Goal: Transaction & Acquisition: Purchase product/service

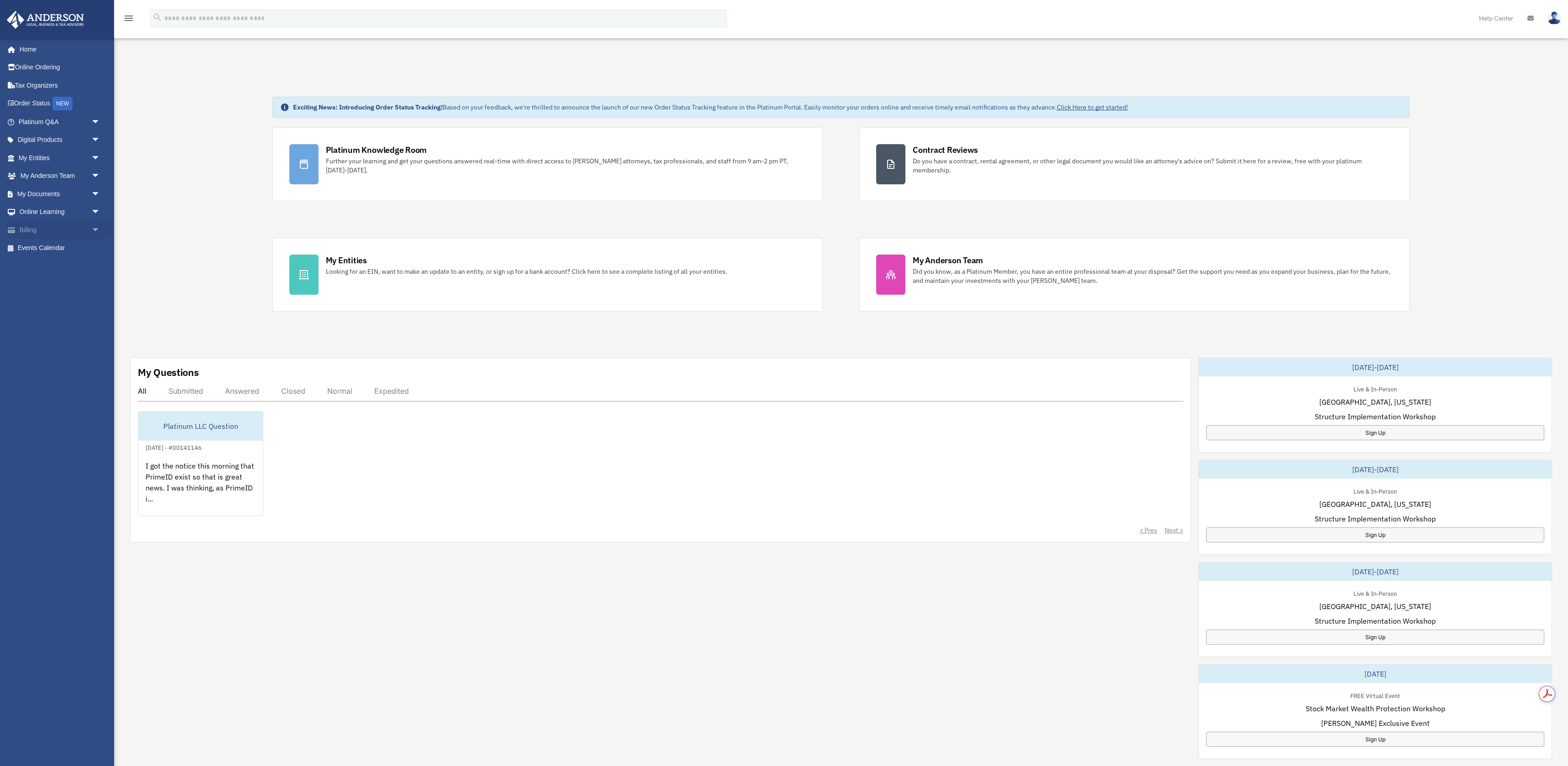
click at [42, 230] on link "Billing arrow_drop_down" at bounding box center [61, 230] width 108 height 18
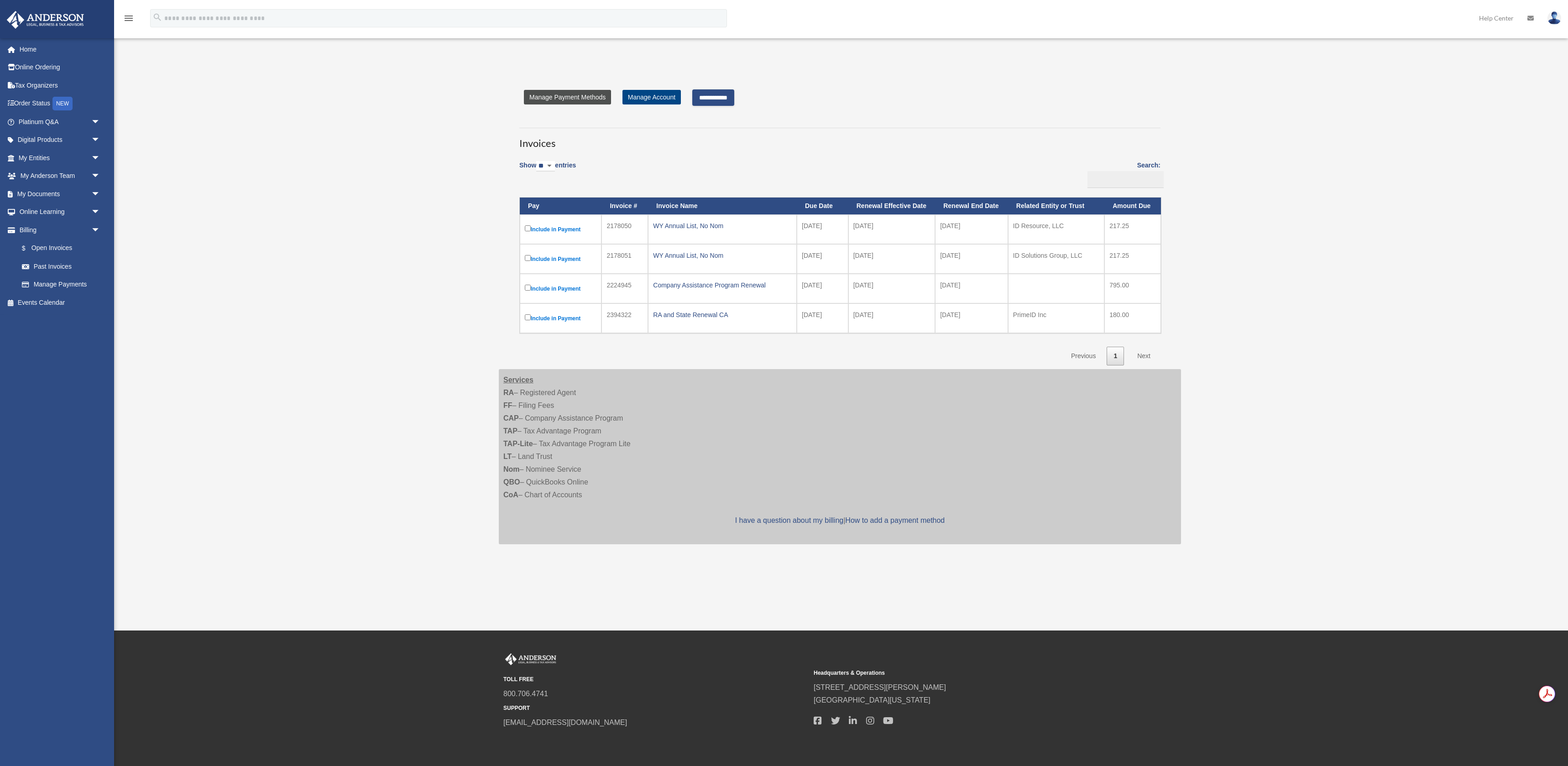
click at [571, 100] on link "Manage Payment Methods" at bounding box center [567, 97] width 87 height 15
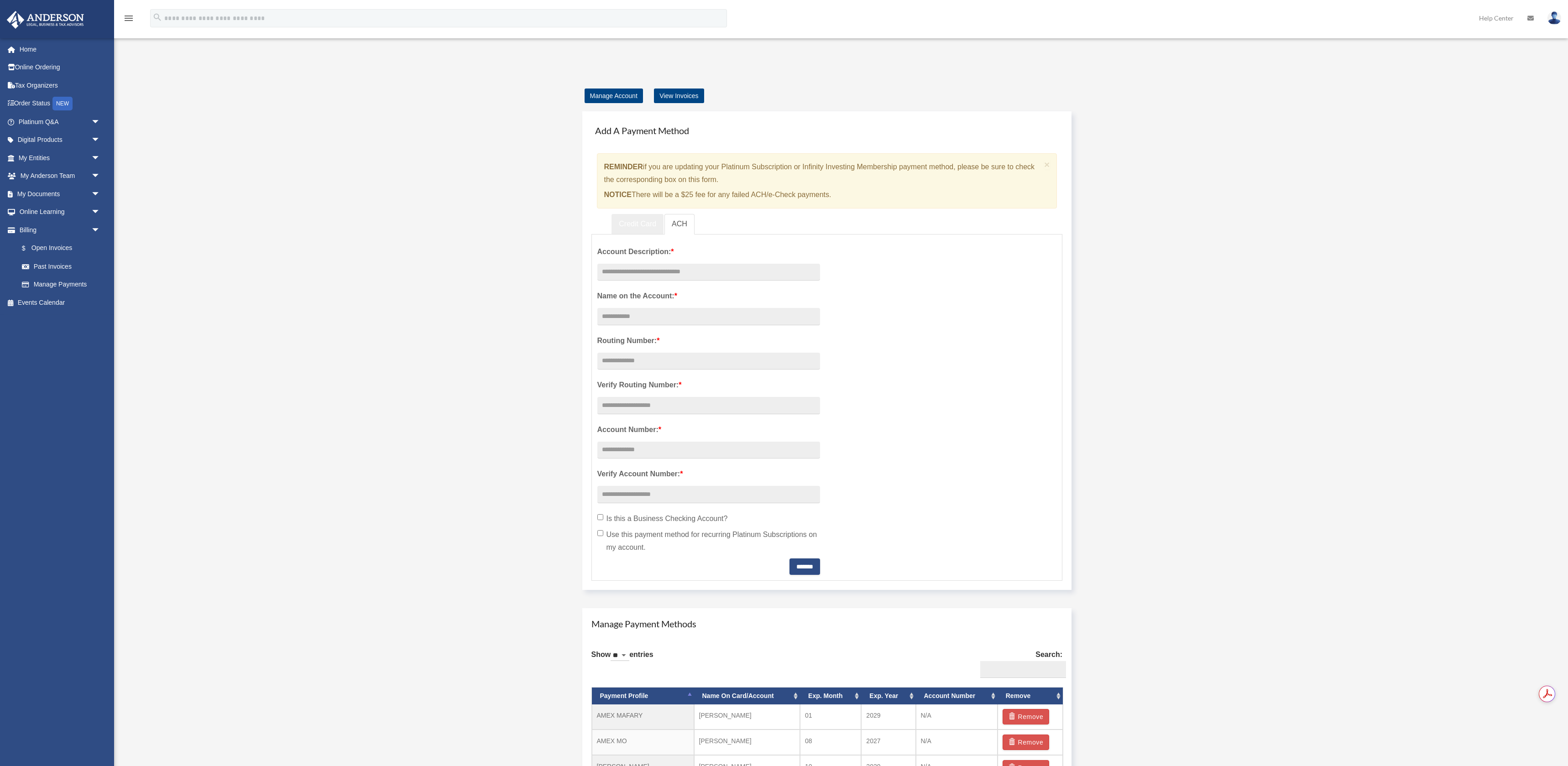
click at [631, 226] on link "Credit Card" at bounding box center [638, 224] width 52 height 21
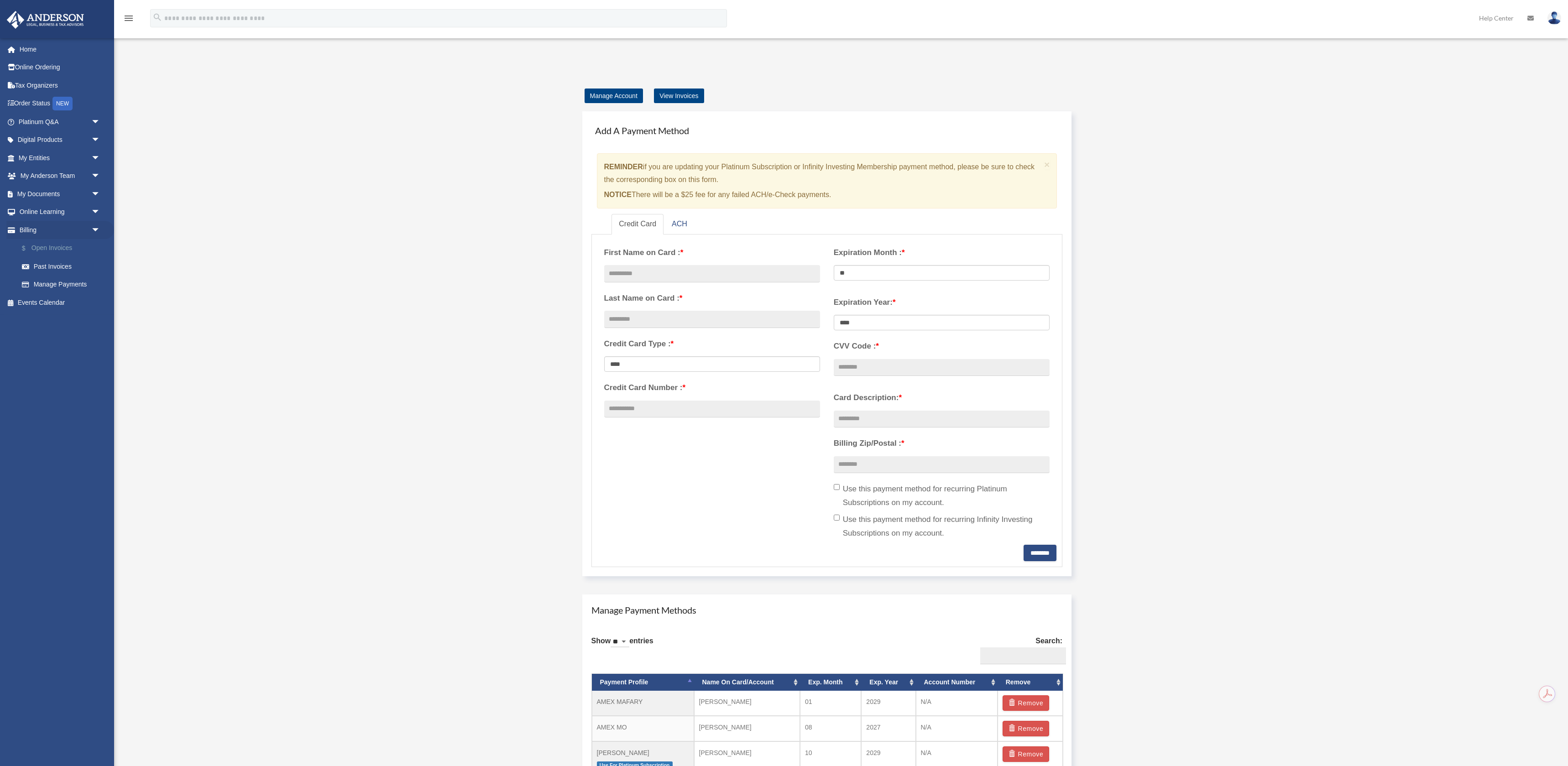
click at [56, 248] on link "$ Open Invoices" at bounding box center [63, 248] width 101 height 18
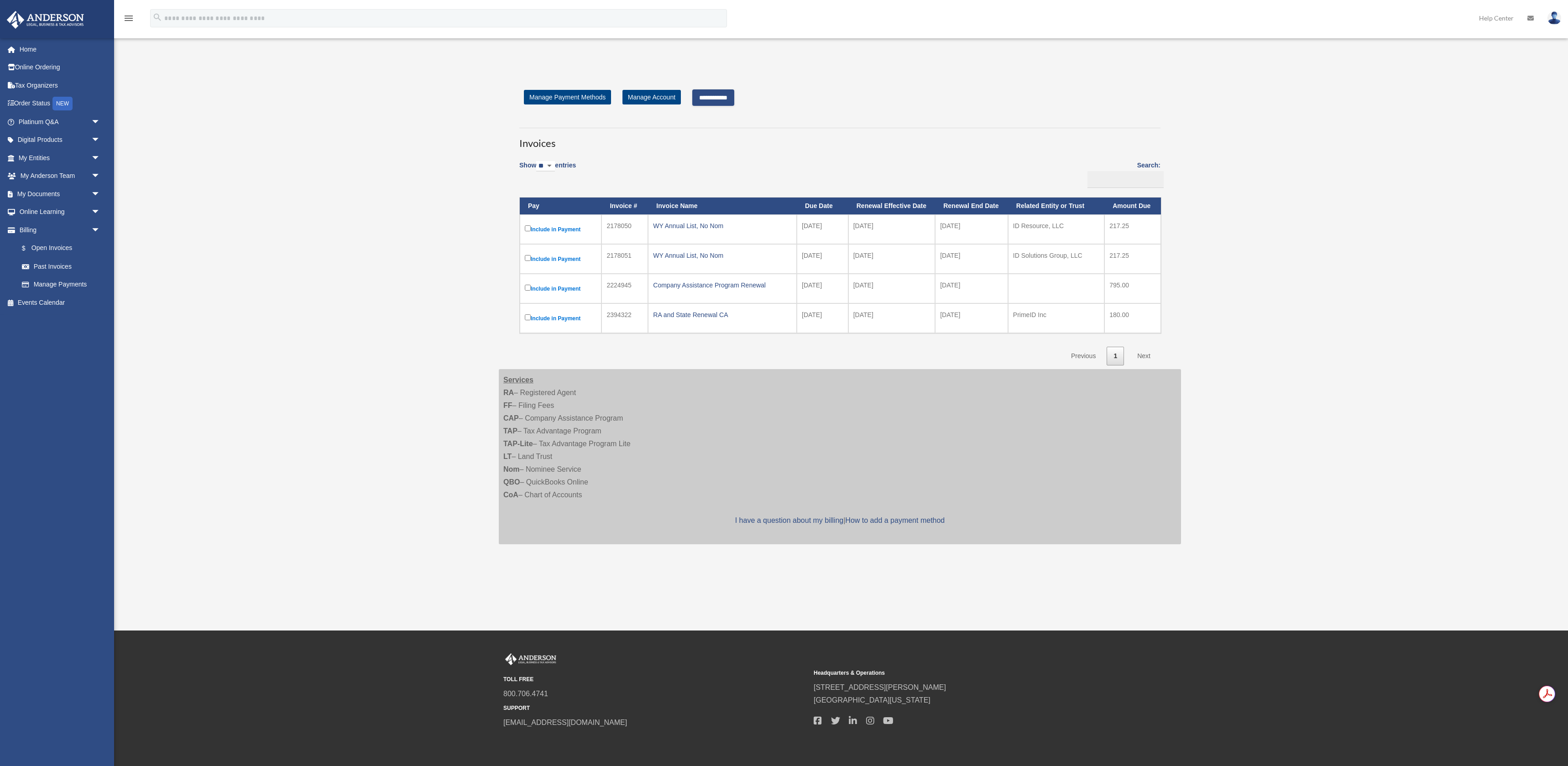
click at [723, 97] on input "**********" at bounding box center [713, 97] width 42 height 16
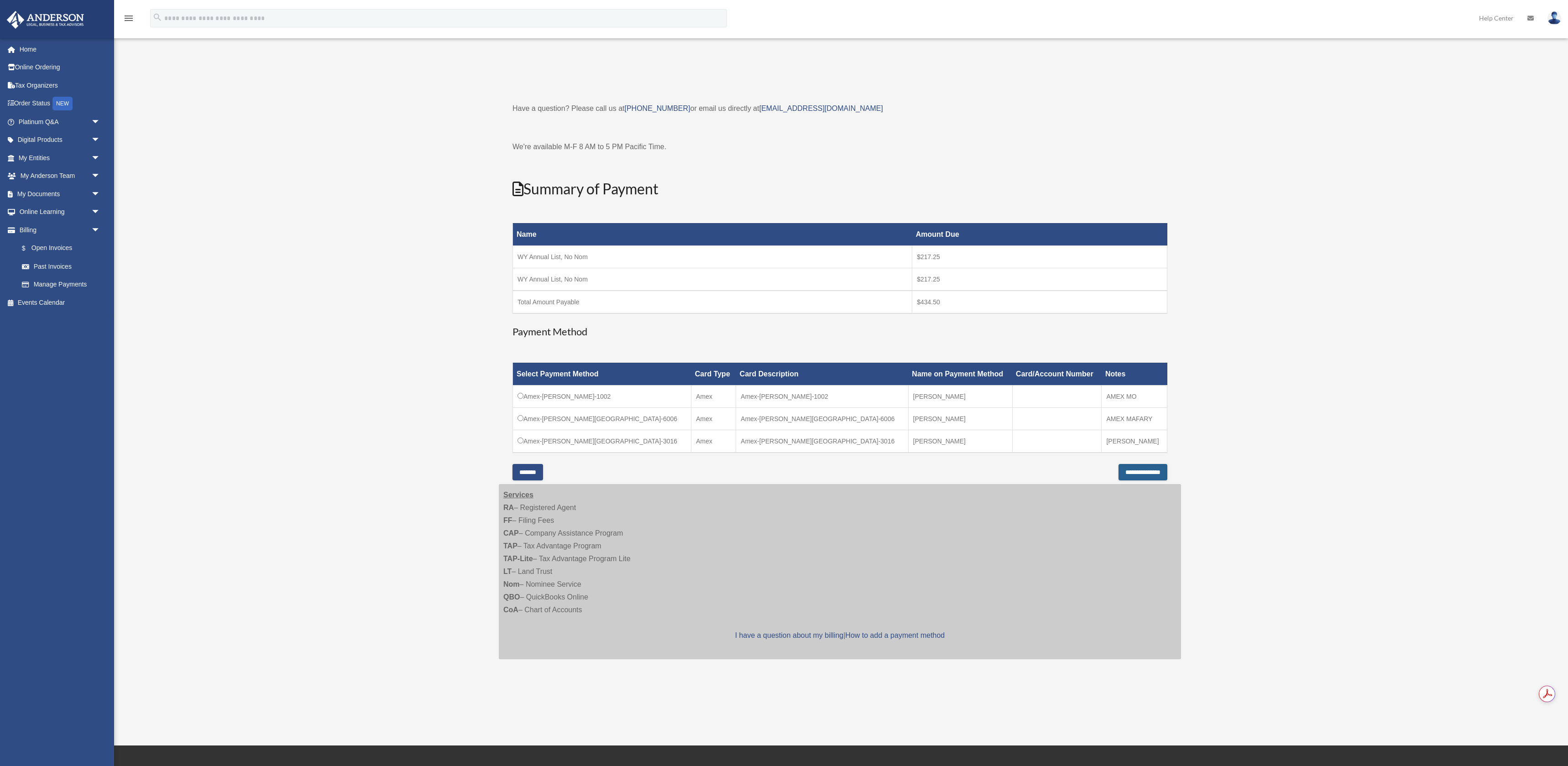
click at [1131, 472] on input "**********" at bounding box center [1143, 472] width 49 height 16
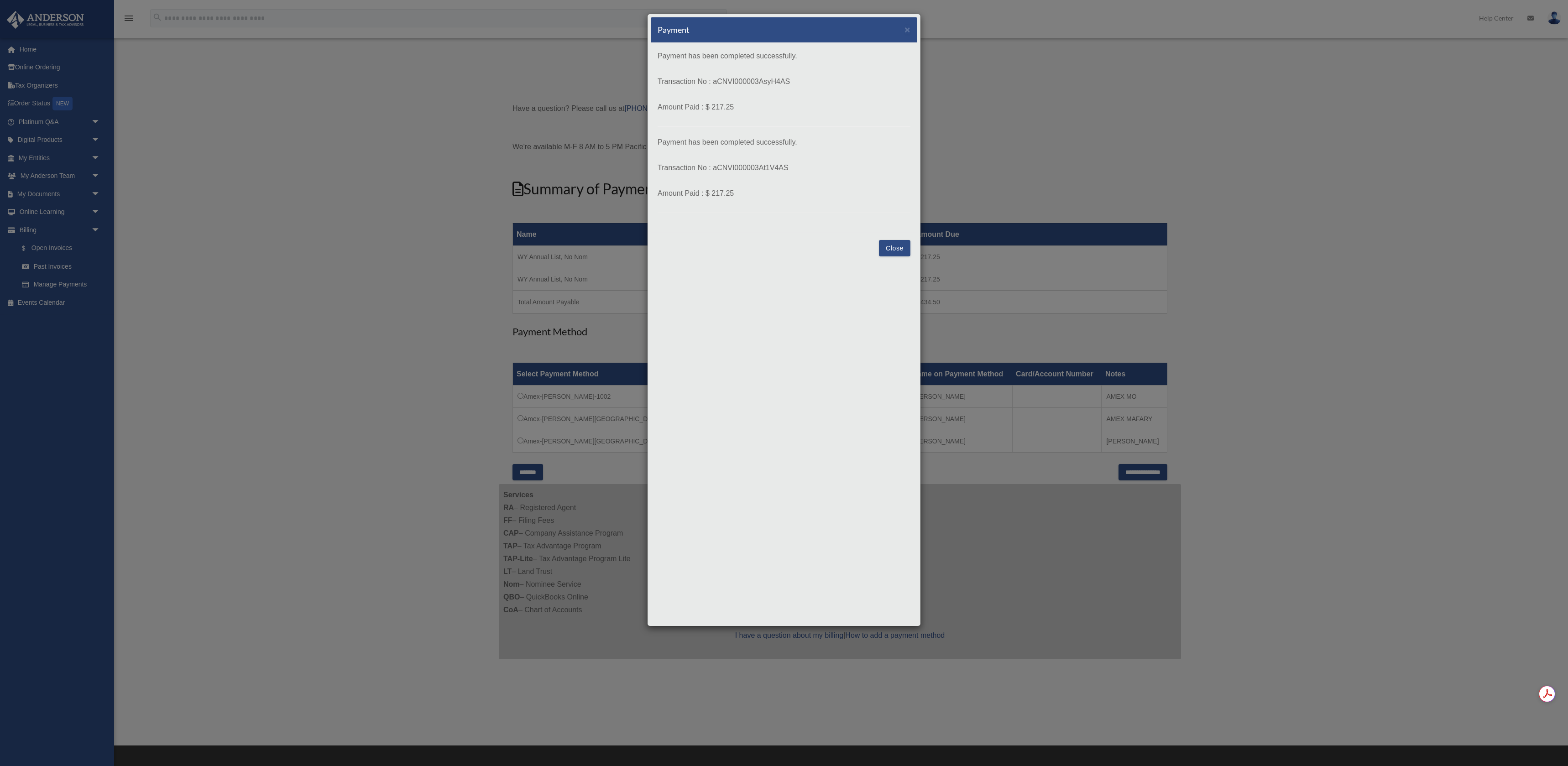
click at [898, 249] on button "Close" at bounding box center [894, 248] width 32 height 16
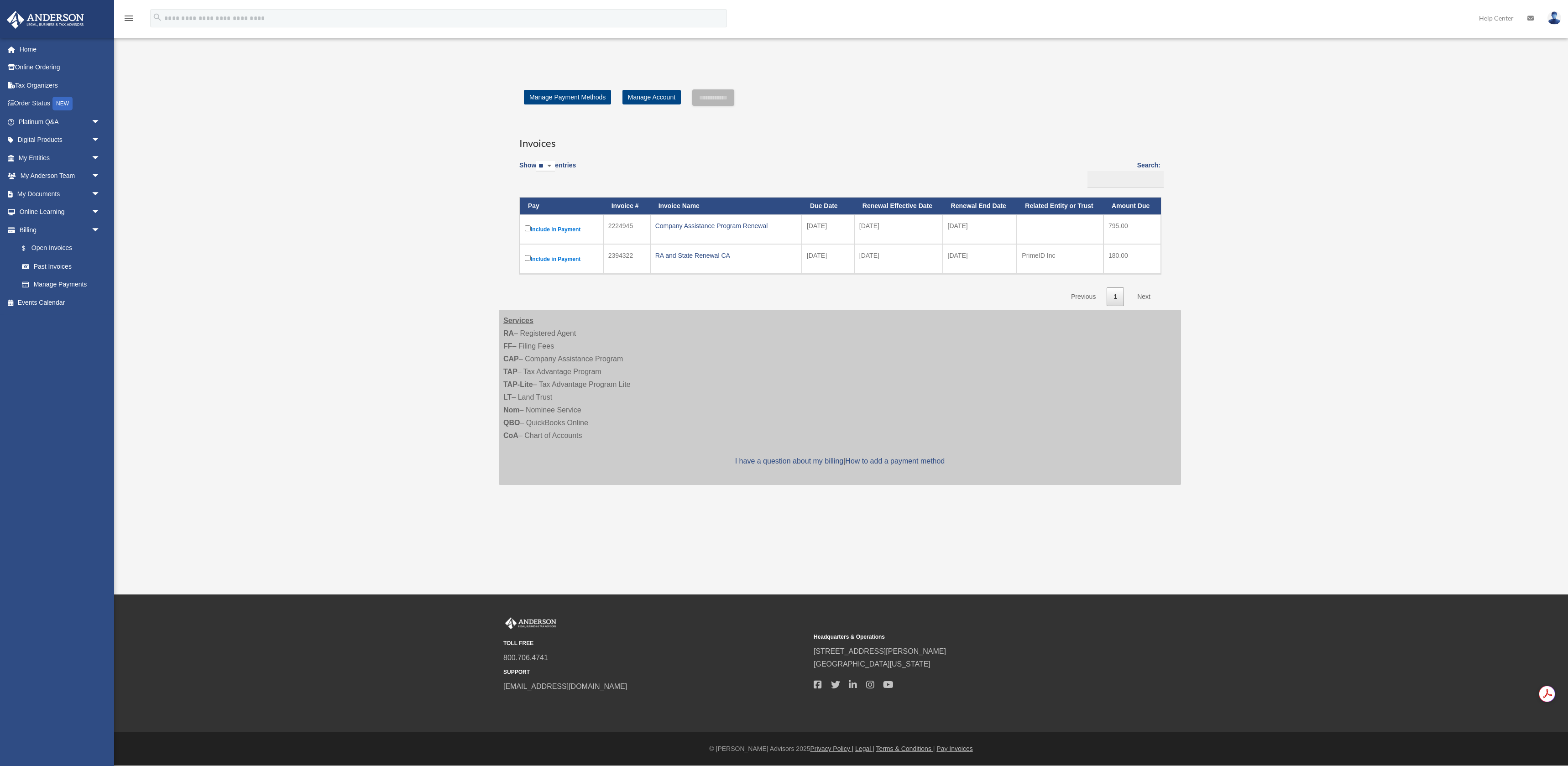
click at [731, 228] on div "Company Assistance Program Renewal" at bounding box center [726, 226] width 142 height 13
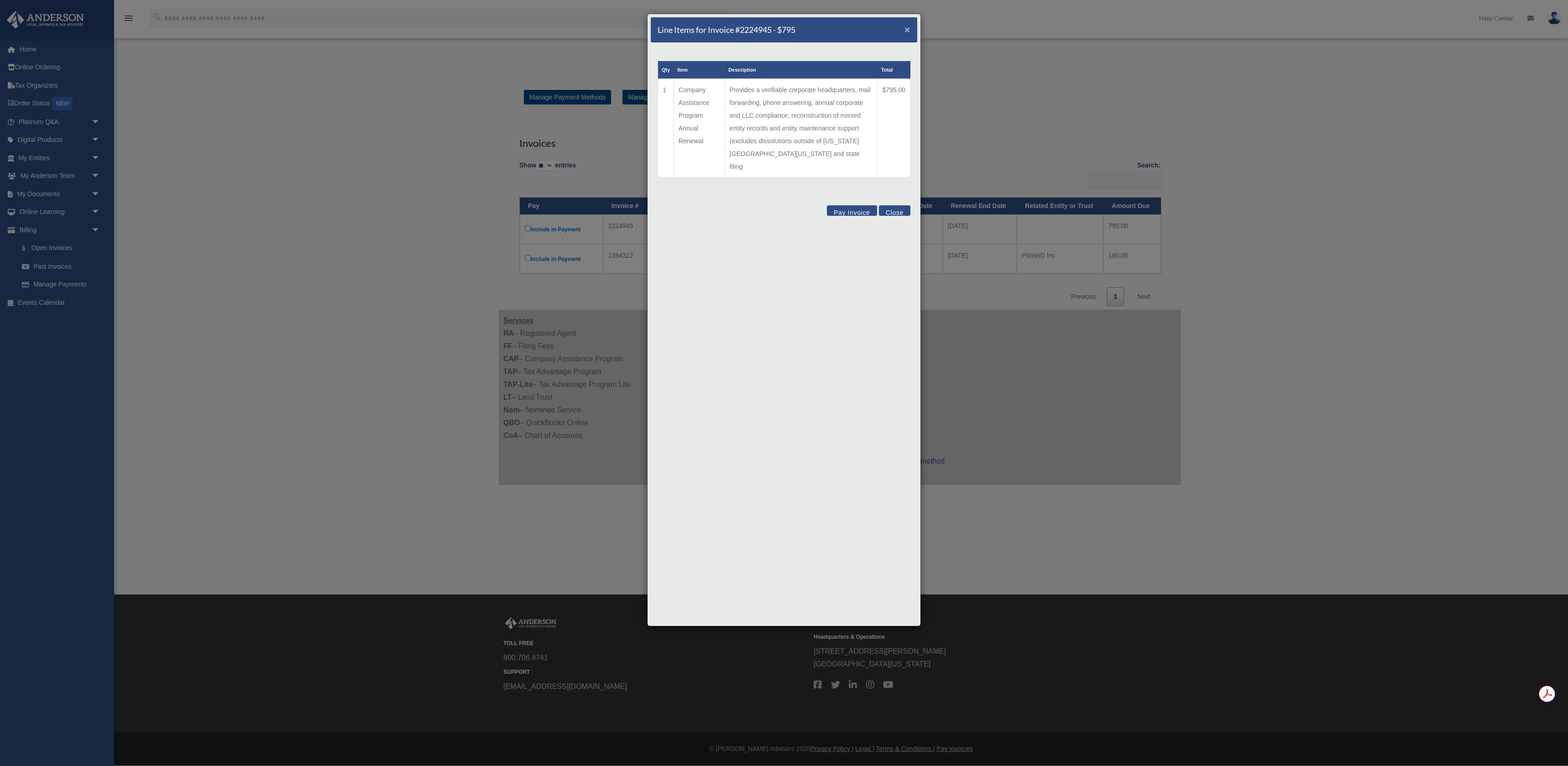
click at [908, 30] on span "×" at bounding box center [908, 30] width 6 height 10
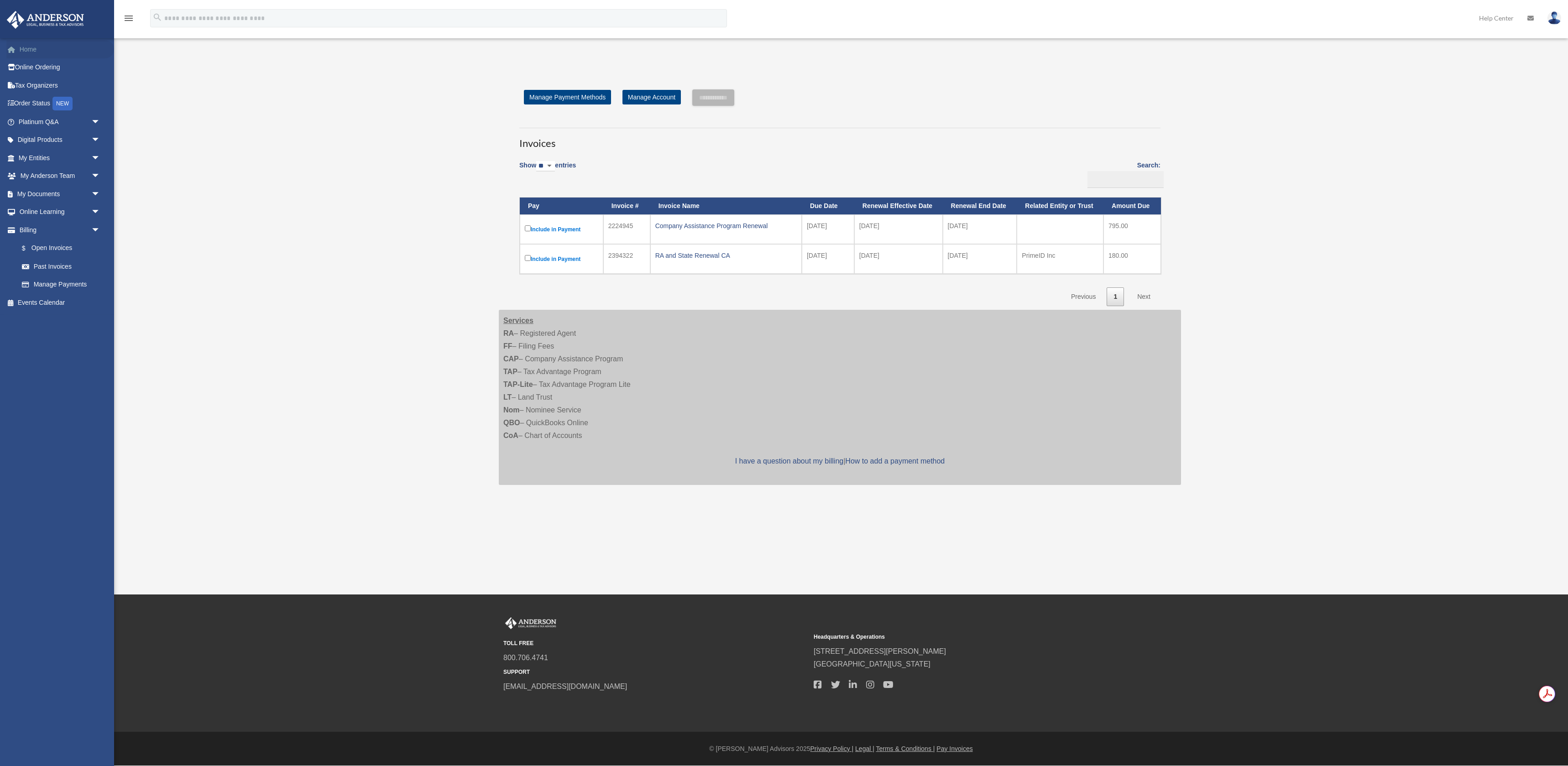
click at [33, 49] on link "Home" at bounding box center [61, 49] width 108 height 18
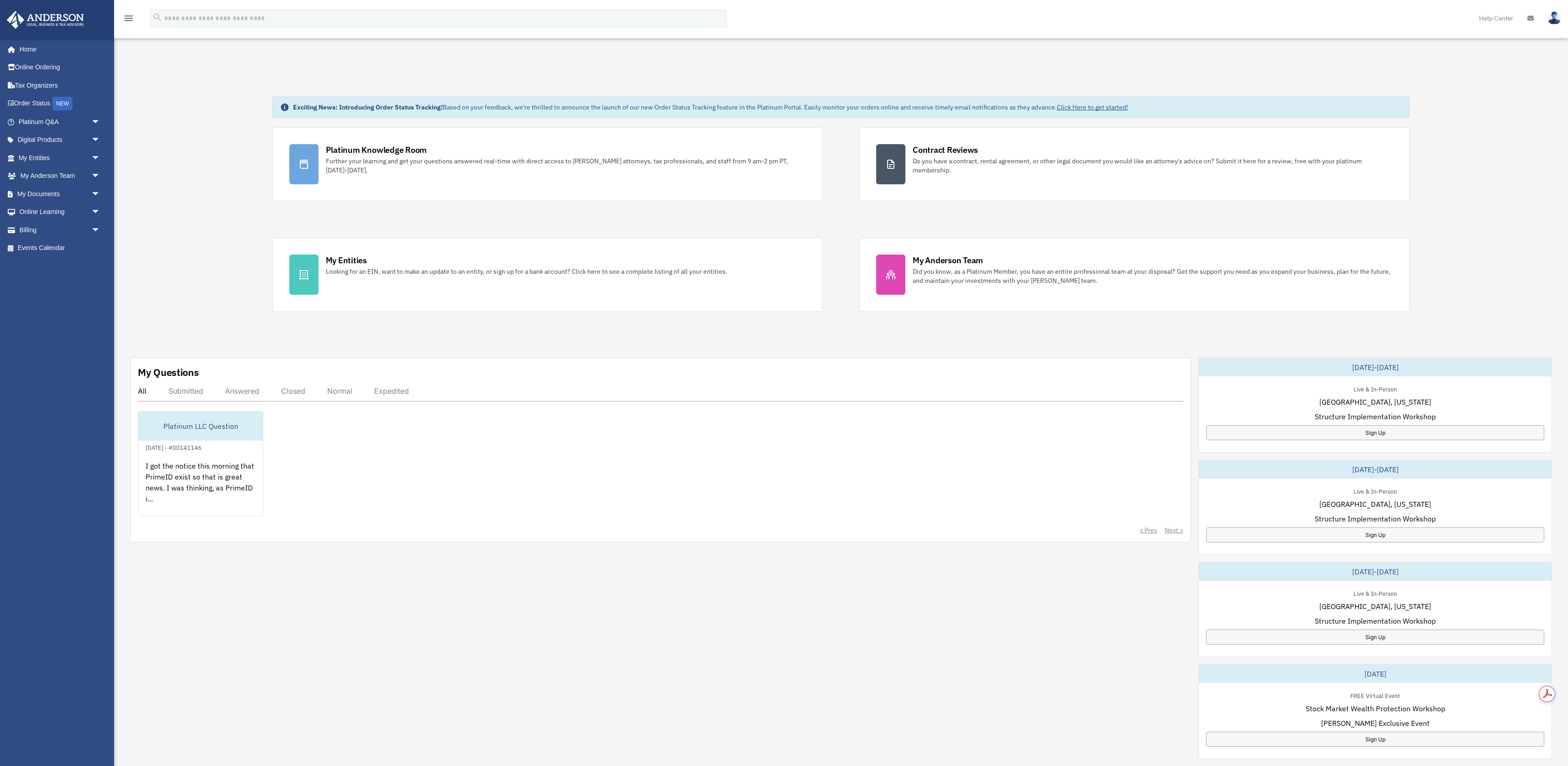
click at [1557, 21] on img at bounding box center [1554, 18] width 14 height 13
click at [1368, 80] on link "Logout" at bounding box center [1406, 79] width 91 height 18
